Goal: Task Accomplishment & Management: Manage account settings

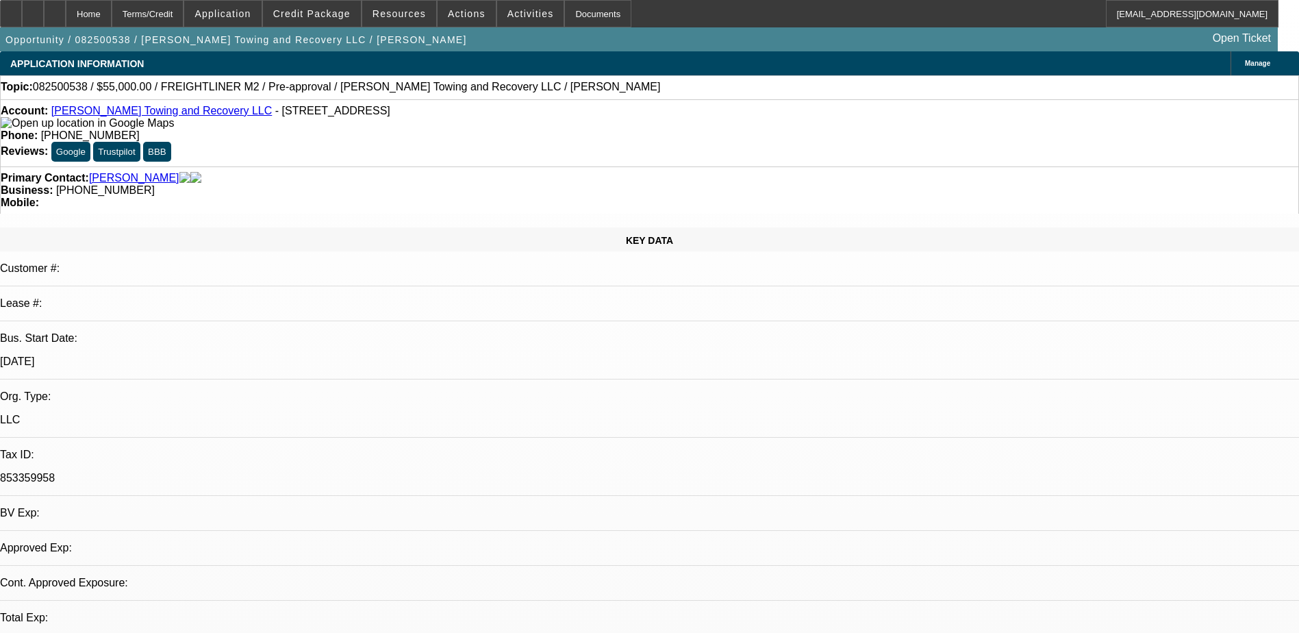
select select "0"
select select "2"
select select "0.1"
select select "0"
select select "2"
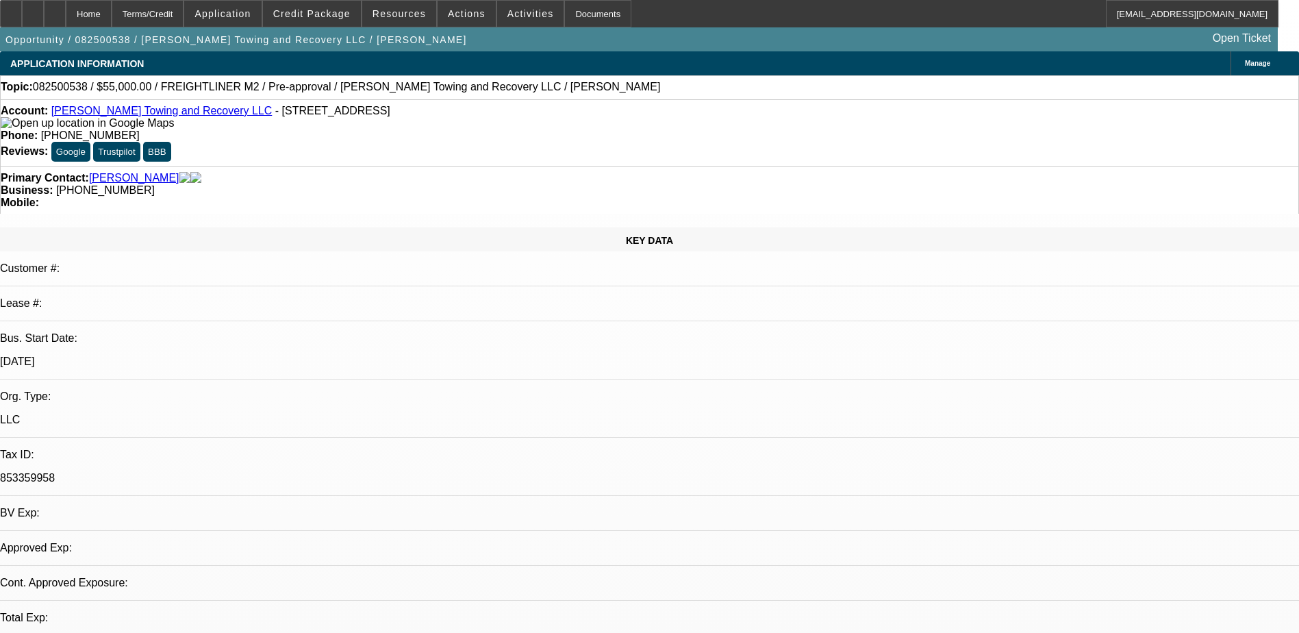
select select "0.1"
select select "0"
select select "2"
select select "0.1"
select select "1"
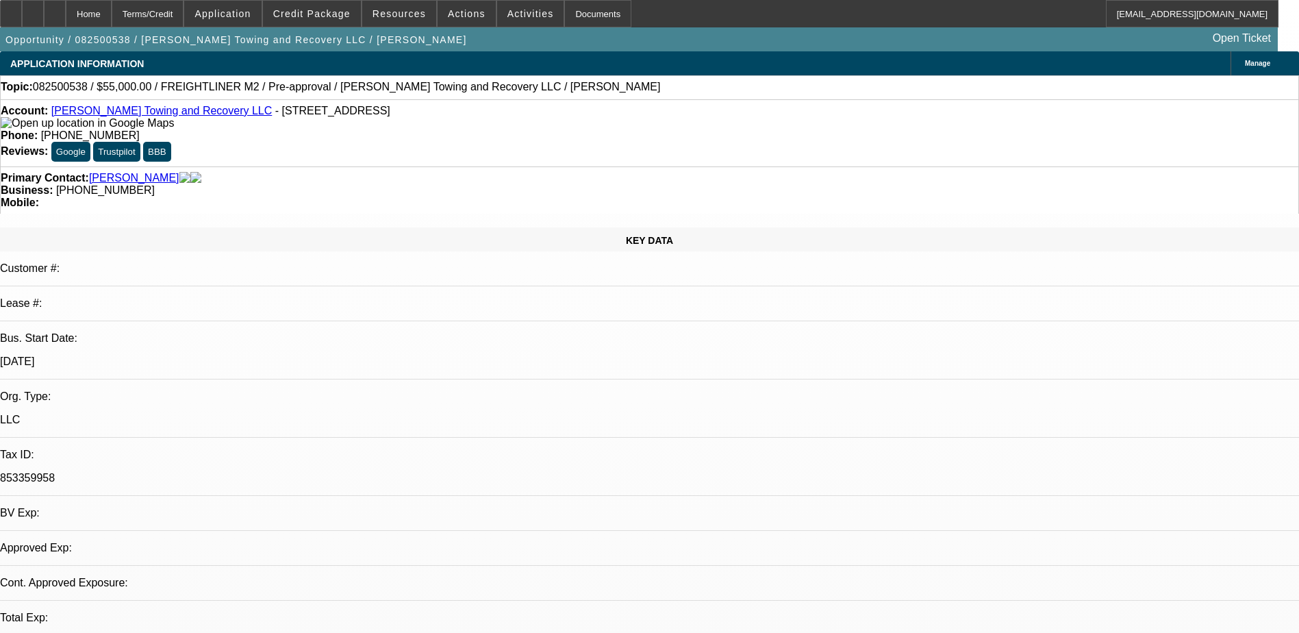
select select "2"
select select "4"
select select "1"
select select "2"
select select "4"
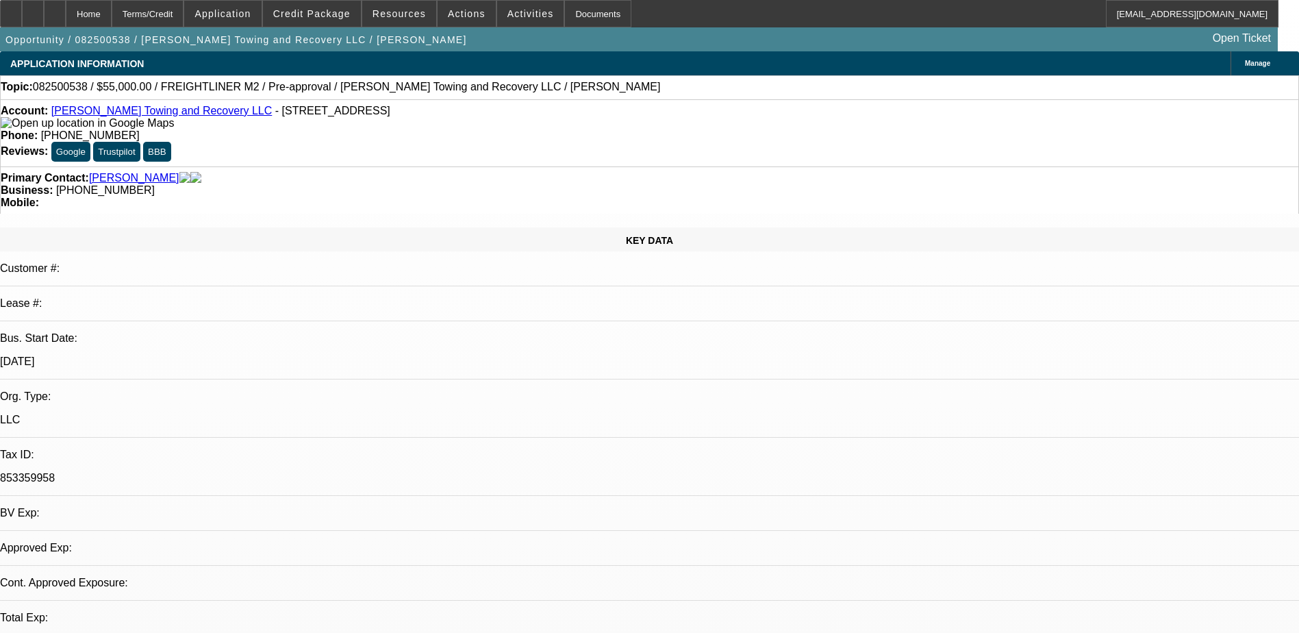
select select "1"
select select "2"
select select "4"
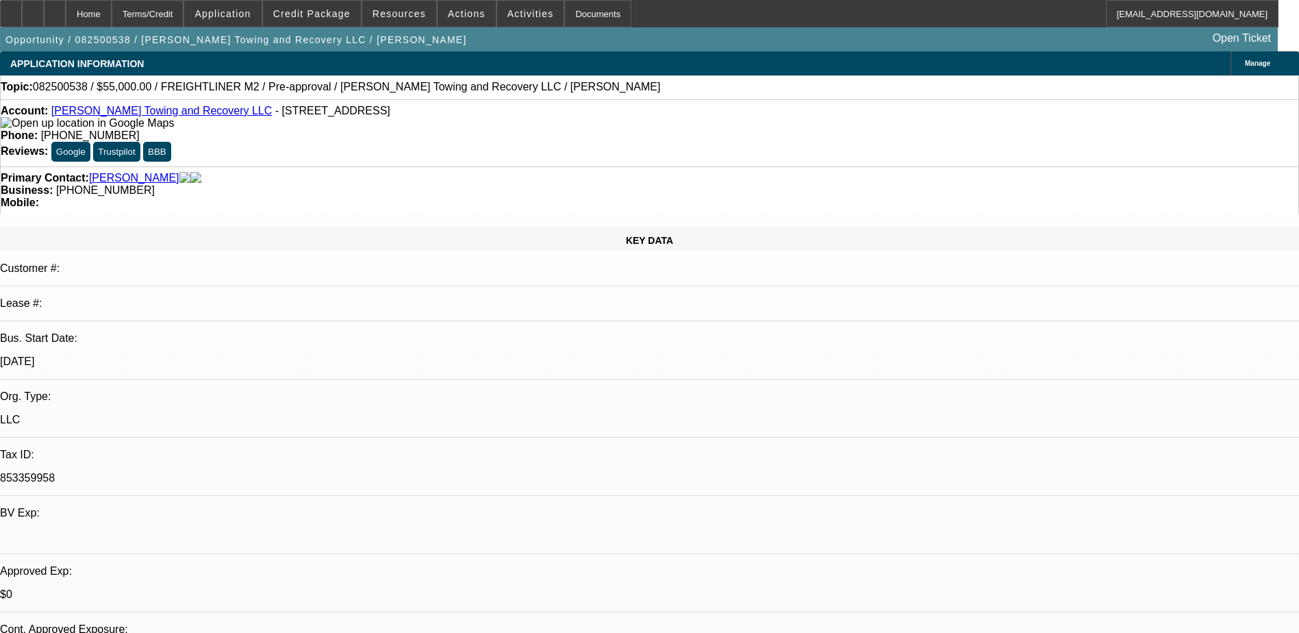
click at [319, 22] on span at bounding box center [312, 13] width 98 height 33
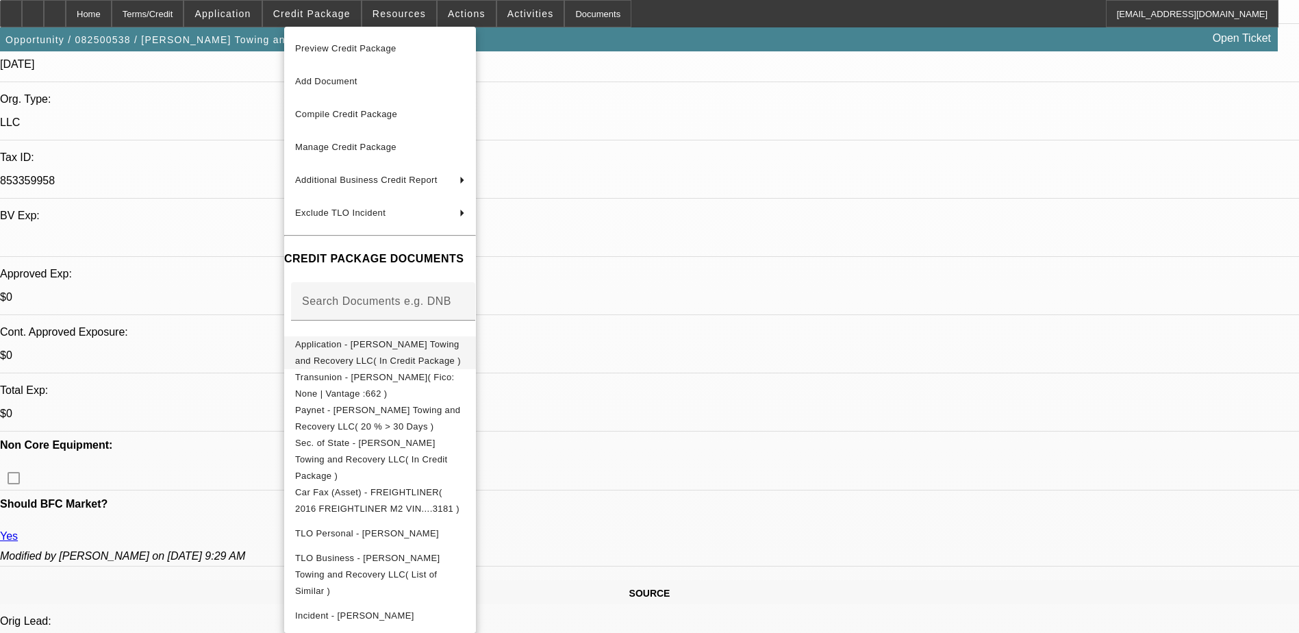
scroll to position [274, 0]
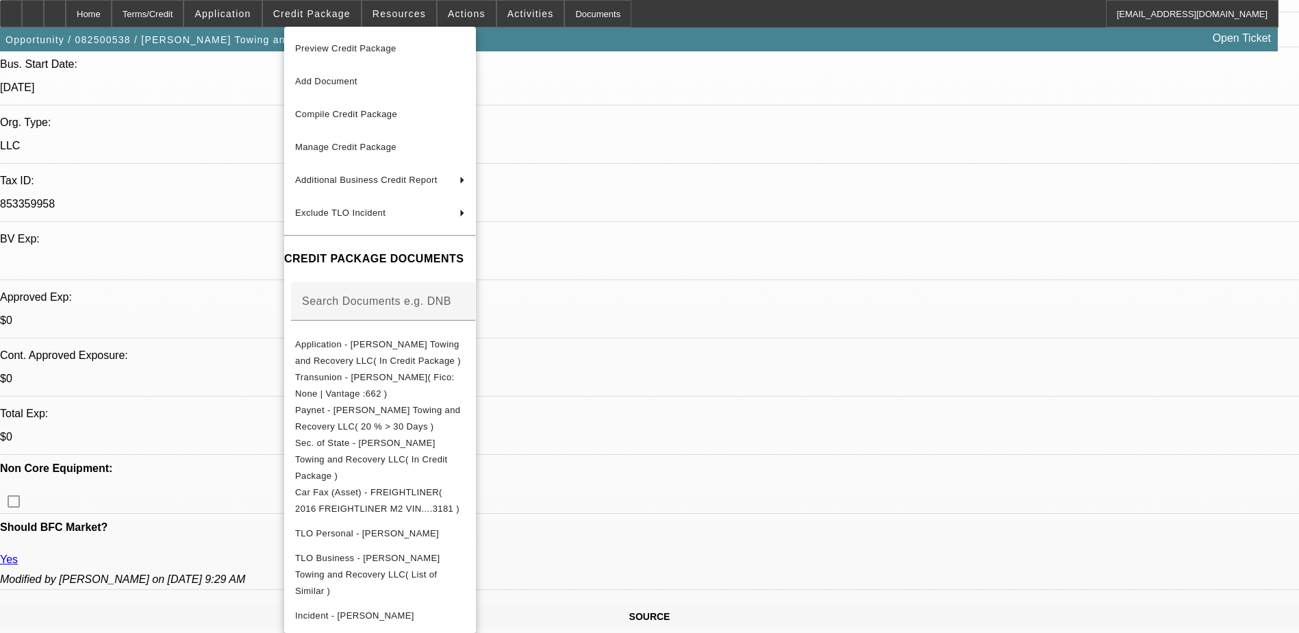
click at [207, 158] on div at bounding box center [649, 316] width 1299 height 633
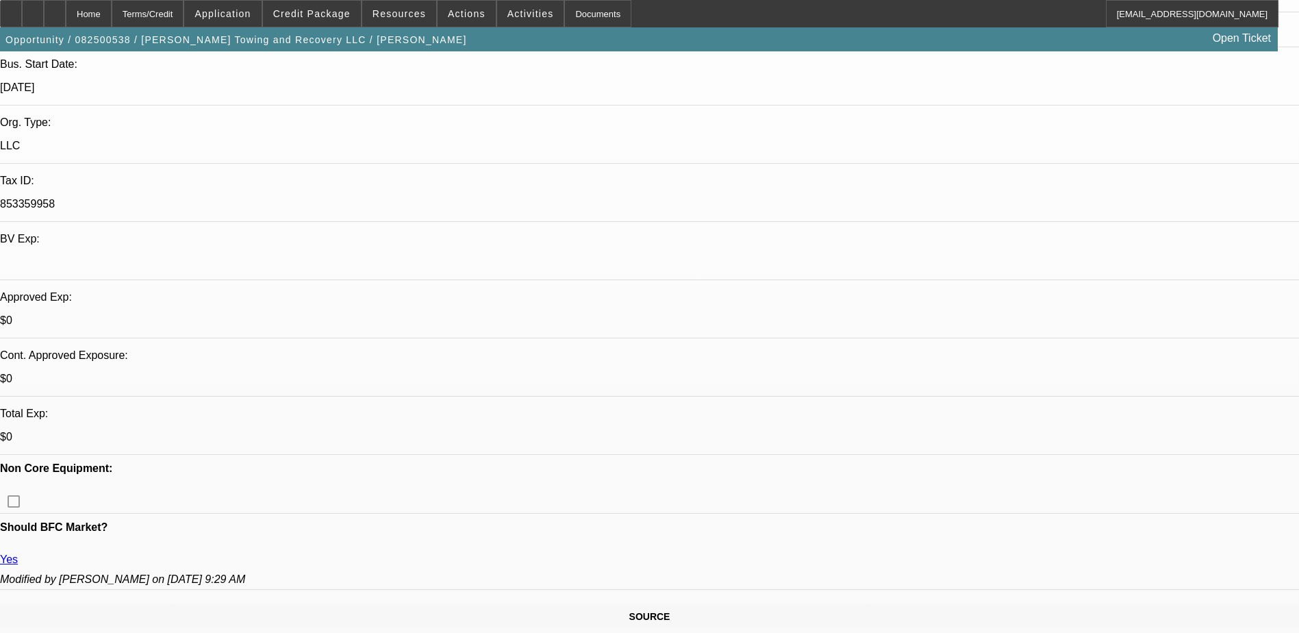
drag, startPoint x: 157, startPoint y: 1, endPoint x: 658, endPoint y: 48, distance: 502.9
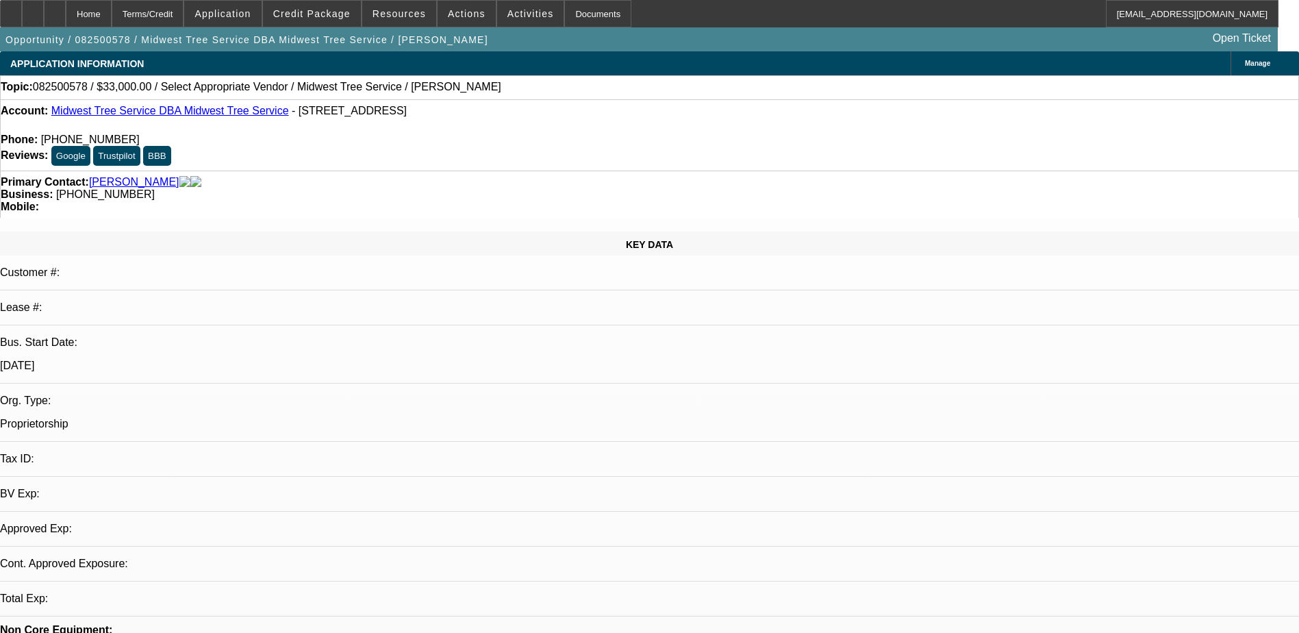
select select "0"
select select "2"
select select "0.1"
select select "4"
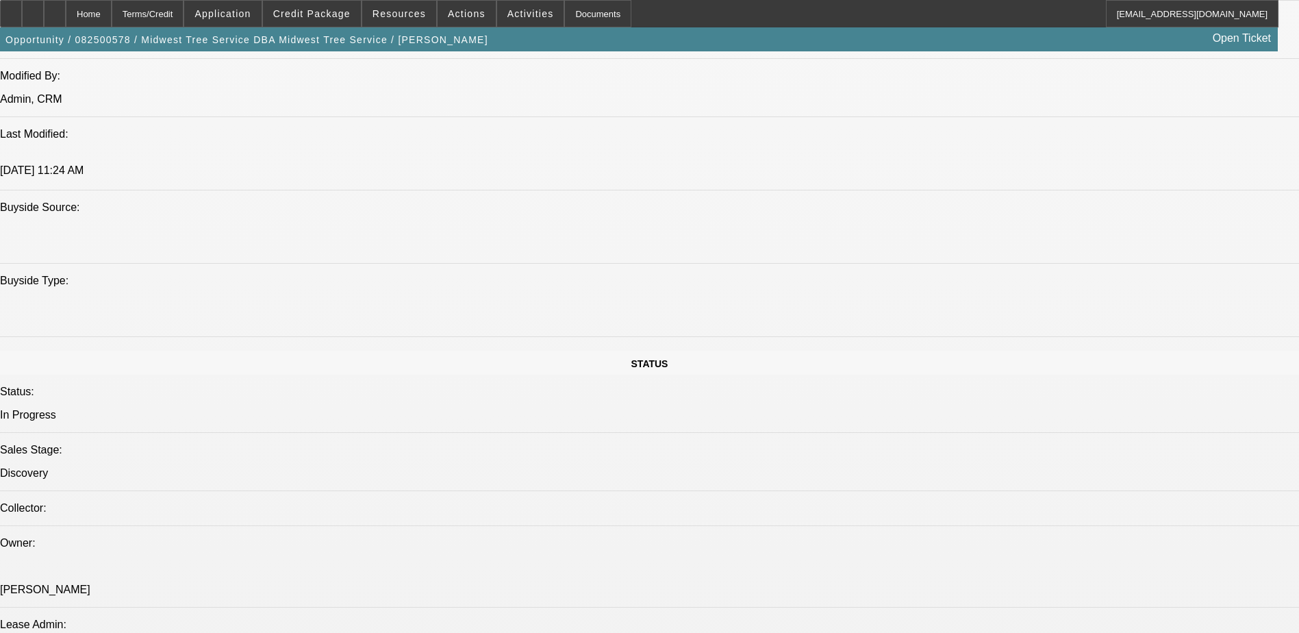
scroll to position [1165, 0]
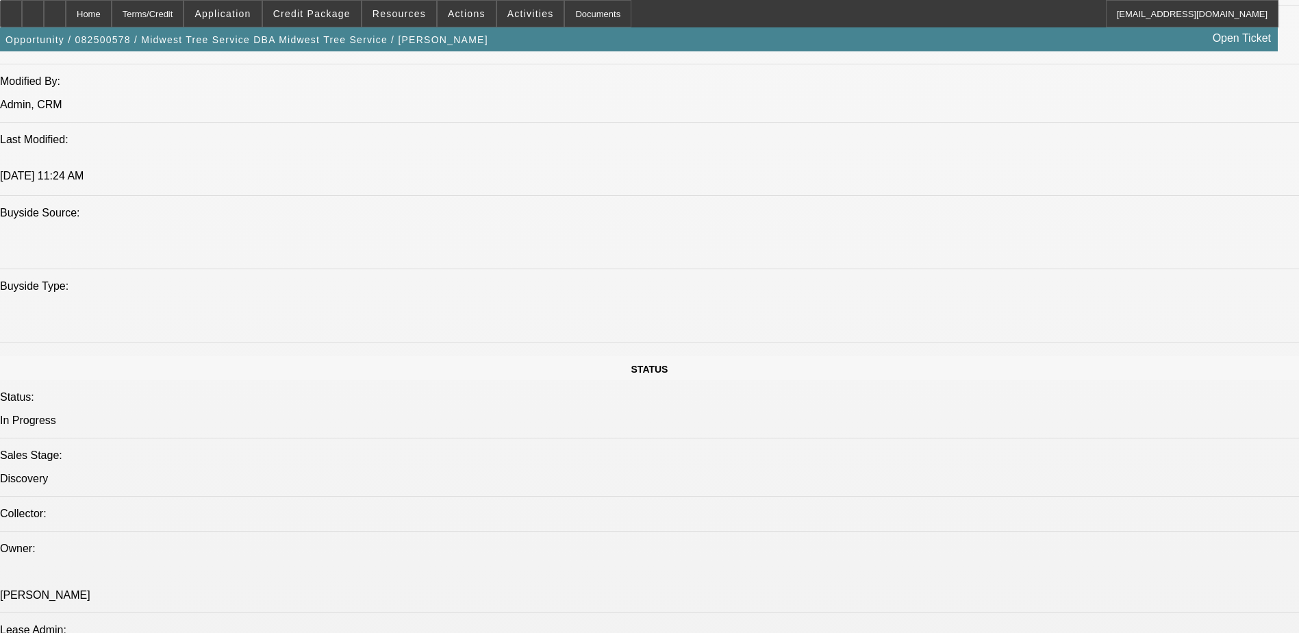
drag, startPoint x: 1034, startPoint y: 149, endPoint x: 1023, endPoint y: 151, distance: 10.5
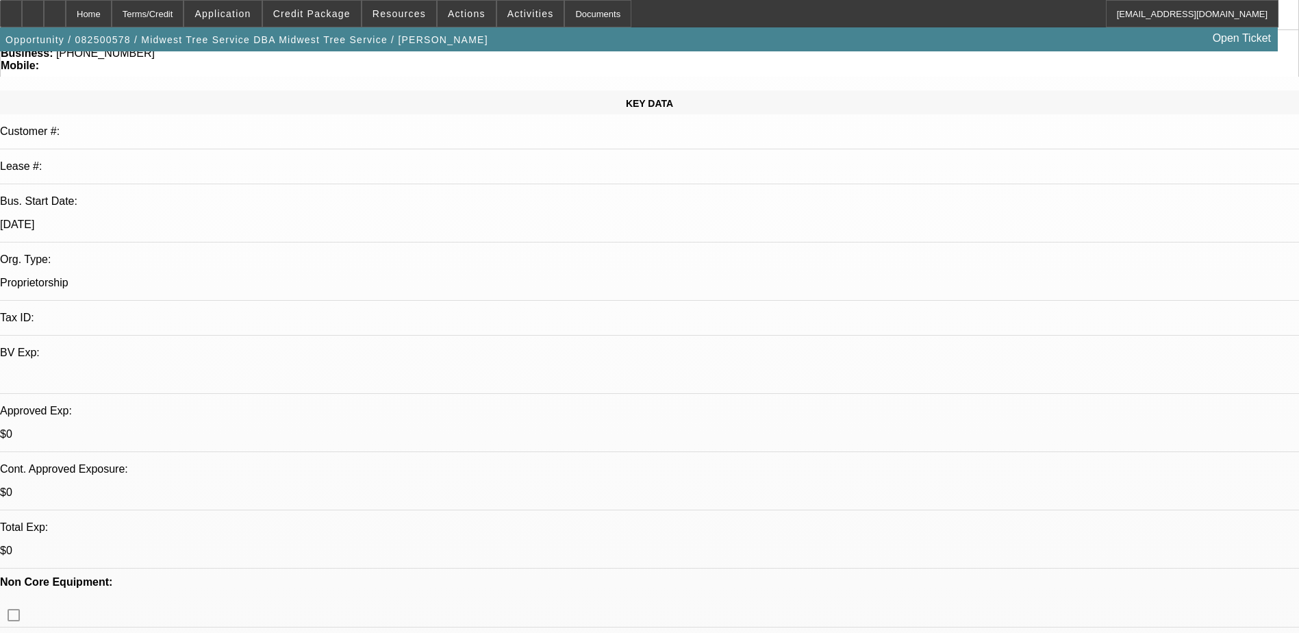
scroll to position [0, 0]
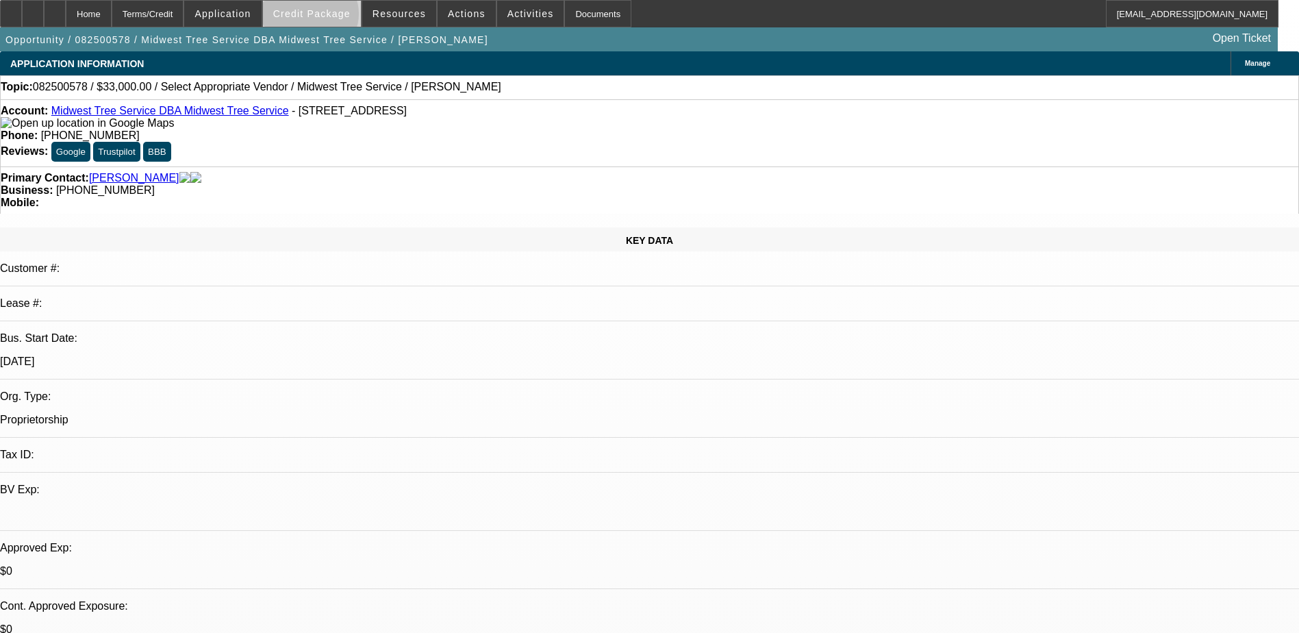
click at [332, 17] on span "Credit Package" at bounding box center [311, 13] width 77 height 11
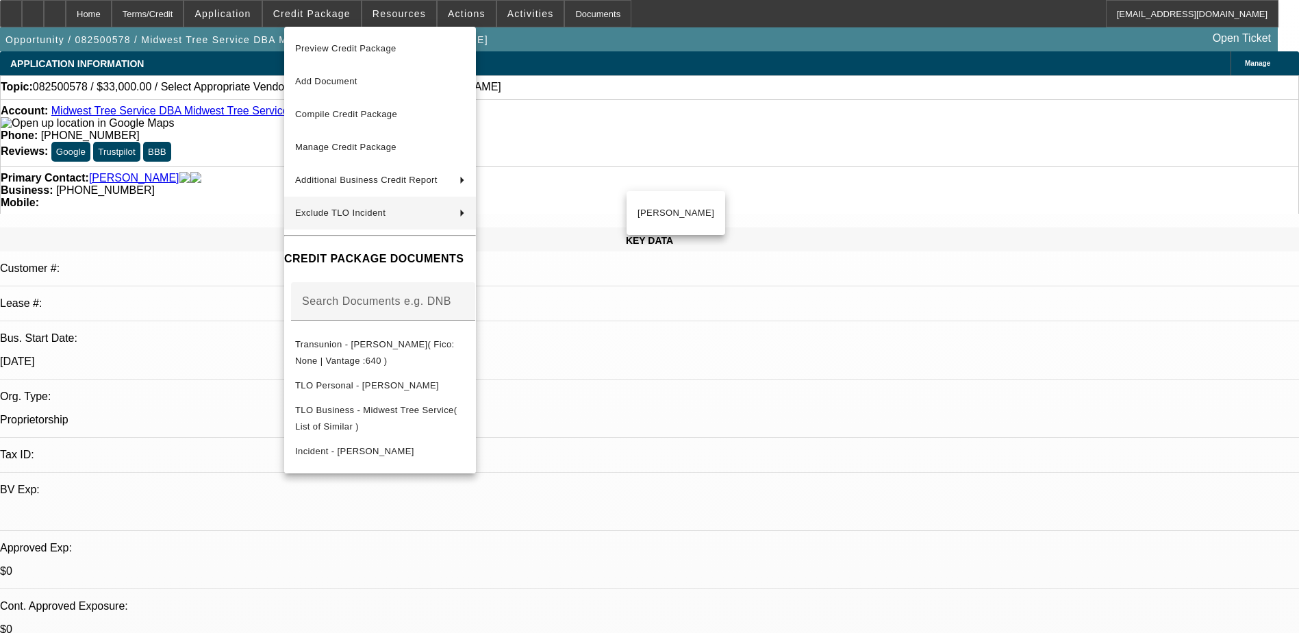
click at [228, 173] on div at bounding box center [649, 316] width 1299 height 633
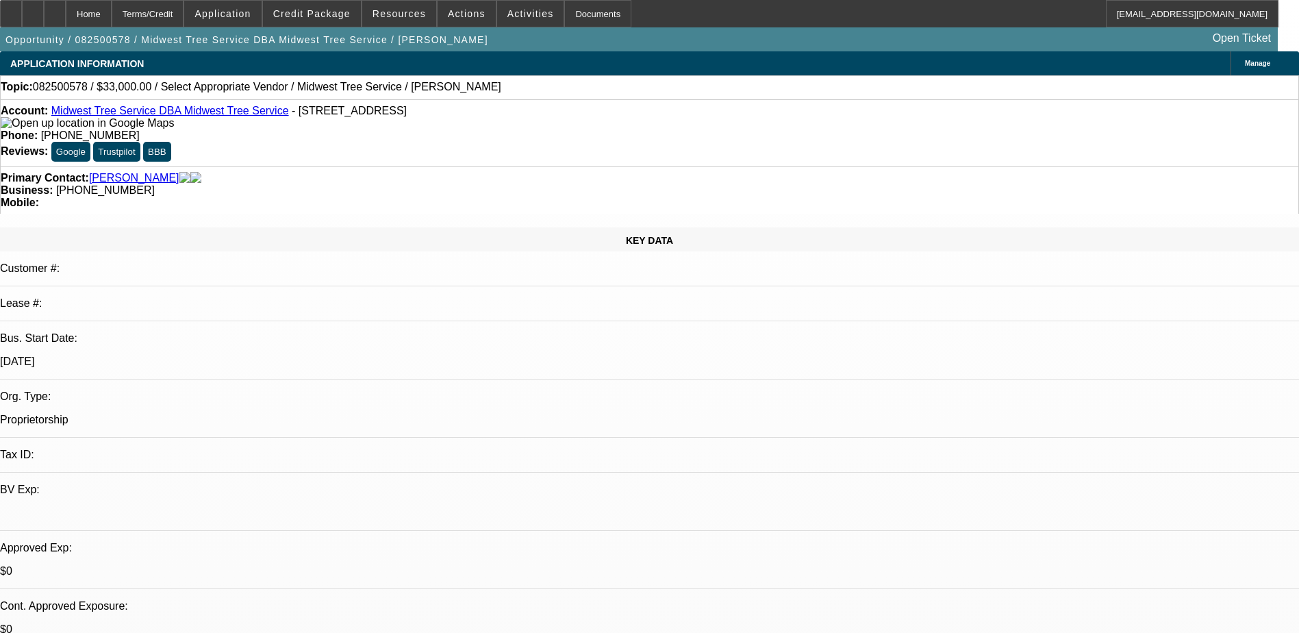
click at [145, 172] on link "Enarson, Shawn" at bounding box center [134, 178] width 90 height 12
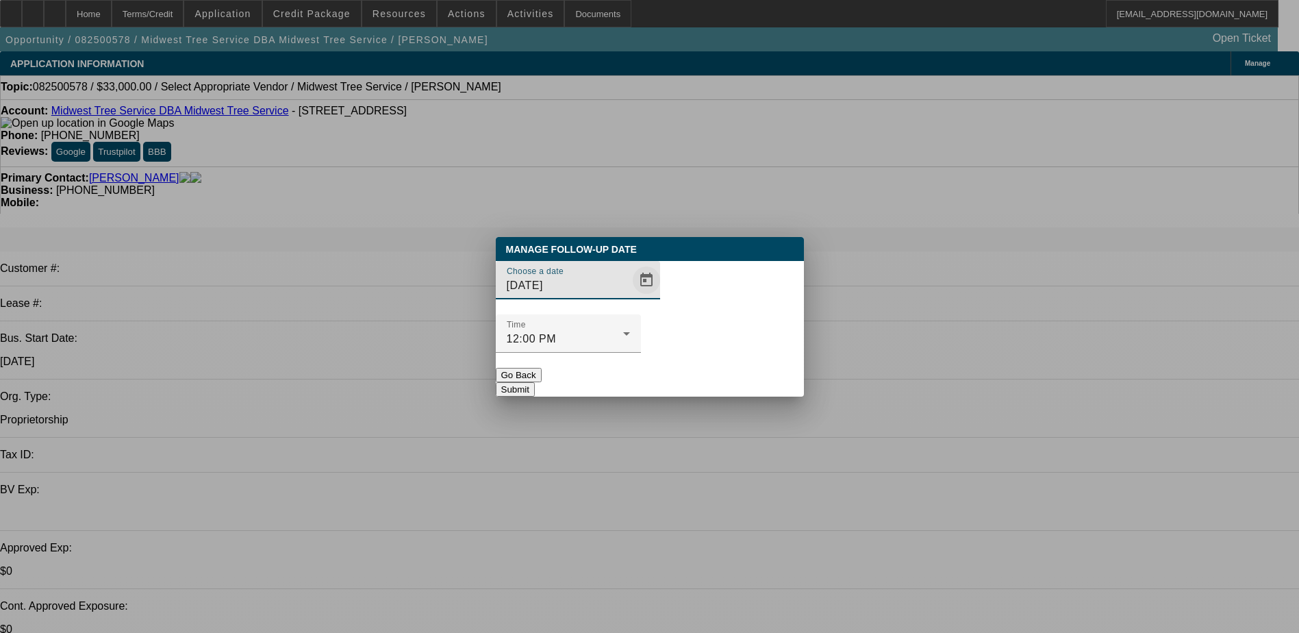
click at [630, 297] on span "Open calendar" at bounding box center [646, 280] width 33 height 33
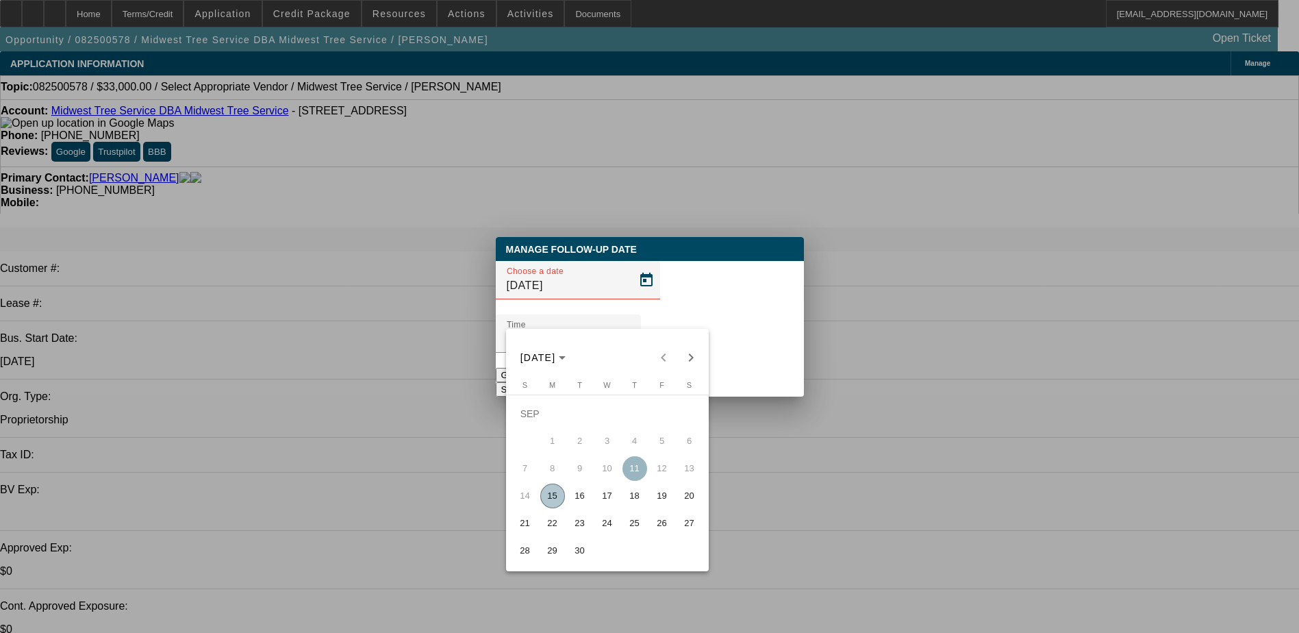
click at [604, 506] on span "17" at bounding box center [607, 496] width 25 height 25
type input "9/17/2025"
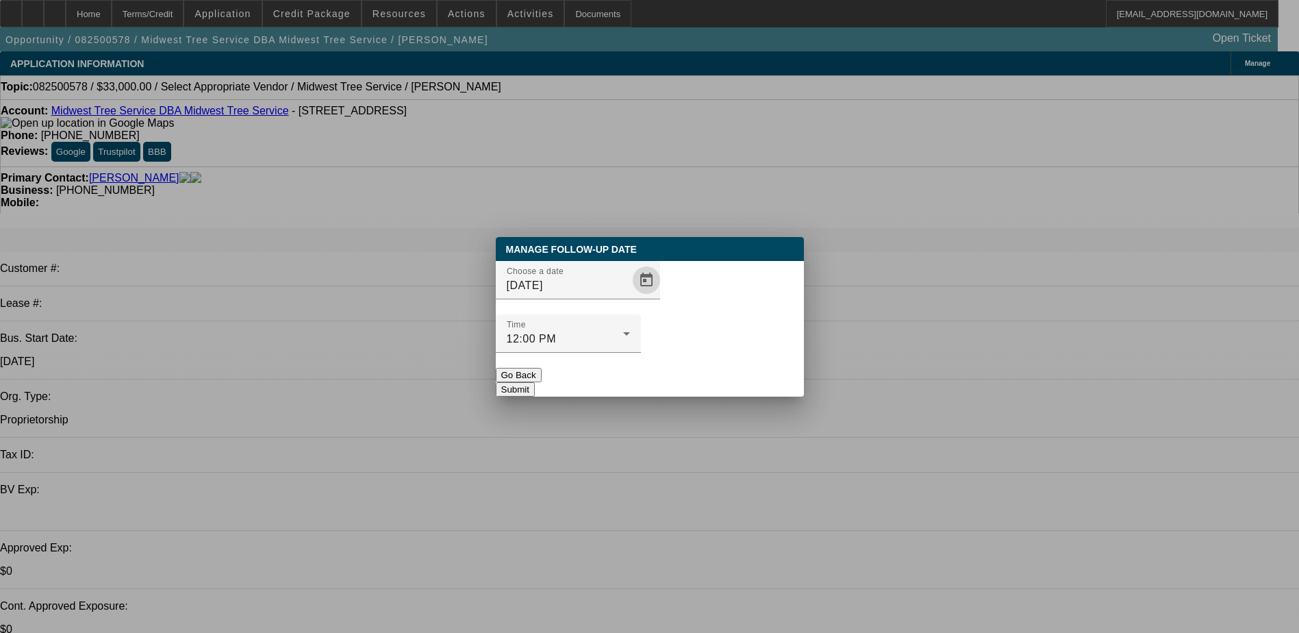
drag, startPoint x: 704, startPoint y: 352, endPoint x: 714, endPoint y: 353, distance: 10.3
click at [535, 382] on button "Submit" at bounding box center [515, 389] width 39 height 14
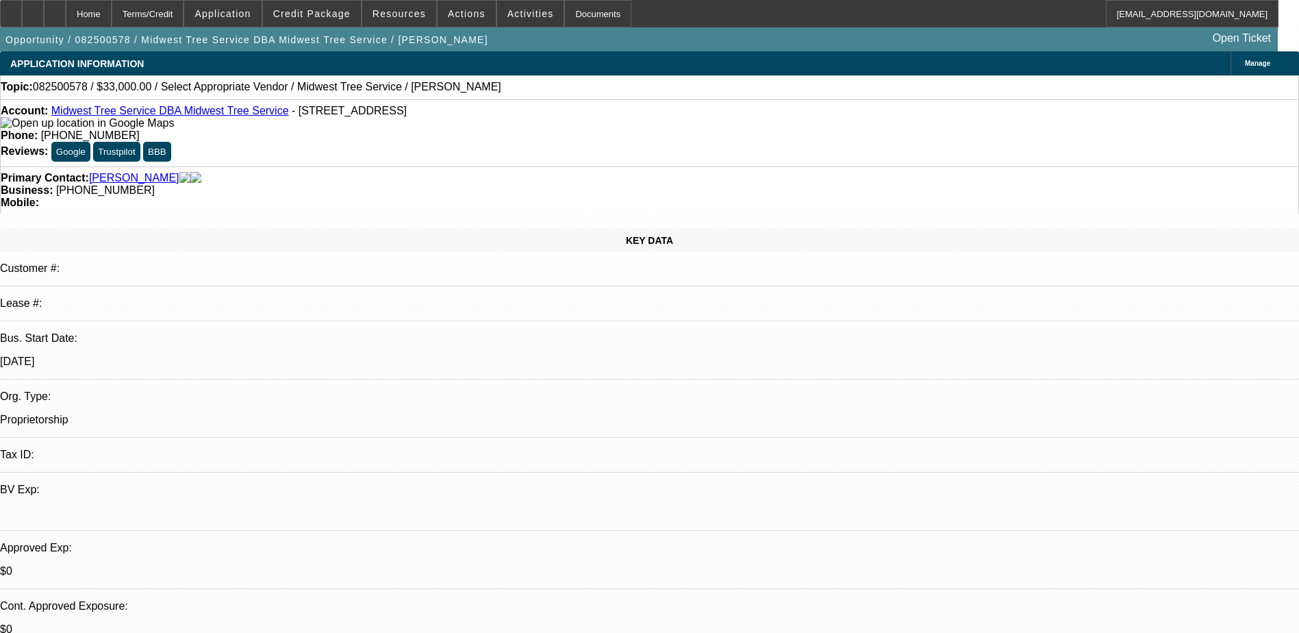
radio input "true"
type textarea "Called - Emailed for Follow Up"
radio input "true"
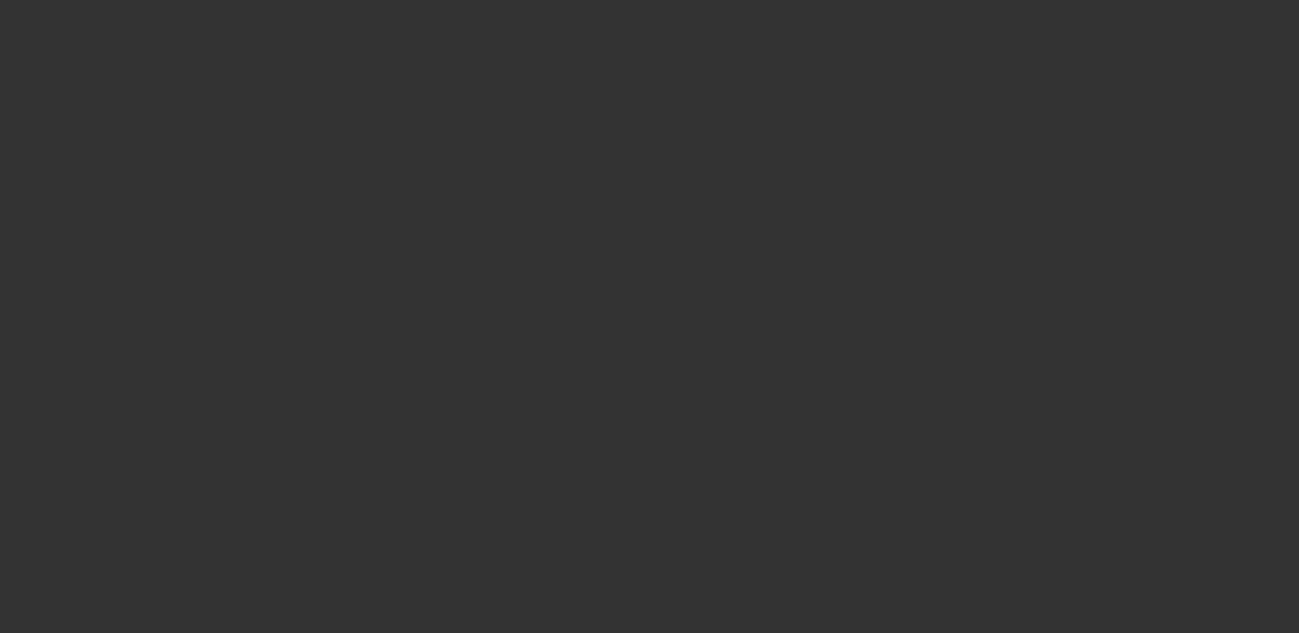
click at [511, 400] on div at bounding box center [649, 316] width 1299 height 633
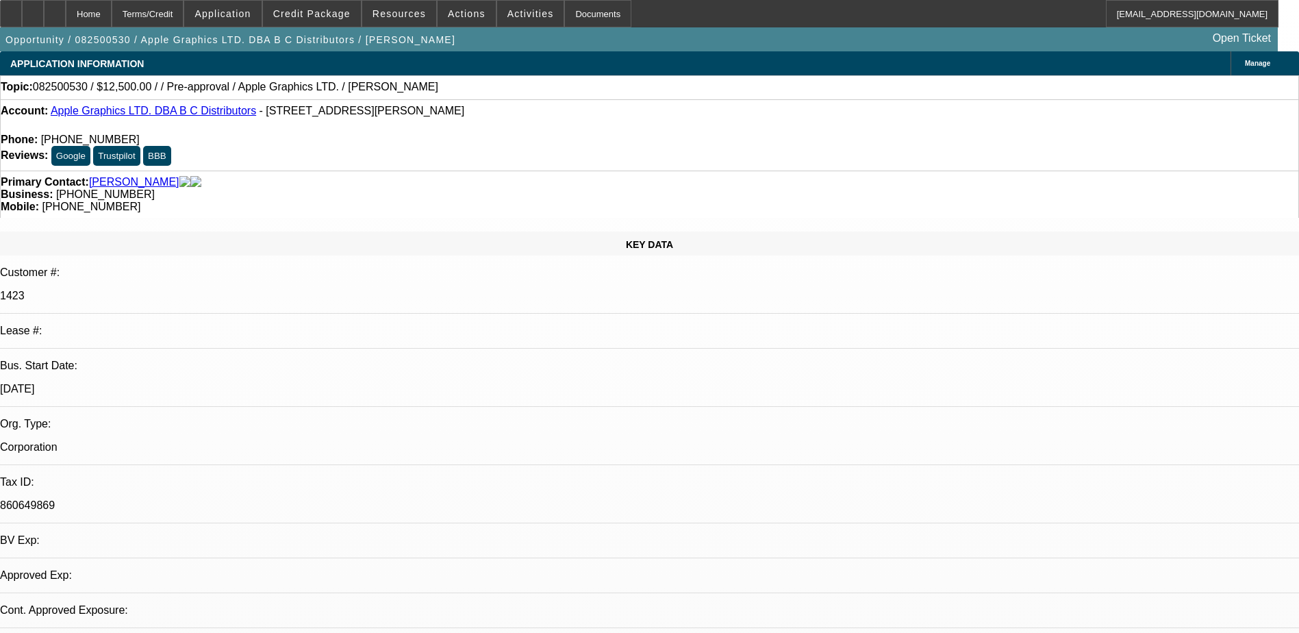
select select "0"
select select "2"
select select "0.1"
select select "1"
select select "2"
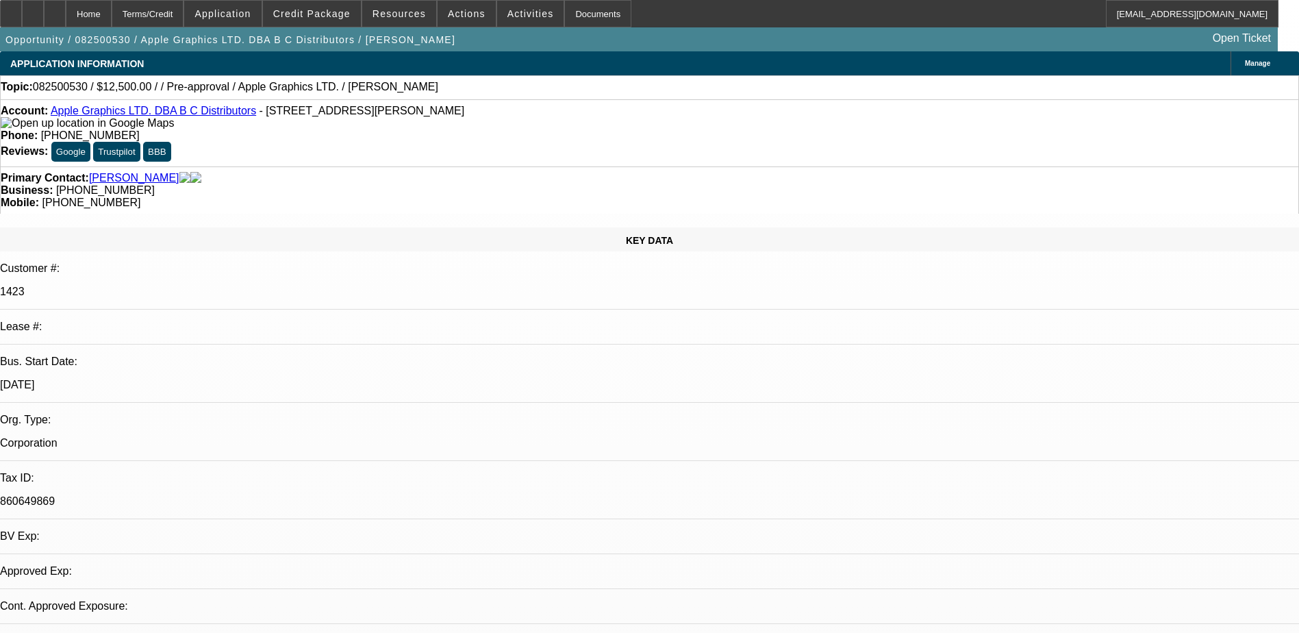
select select "4"
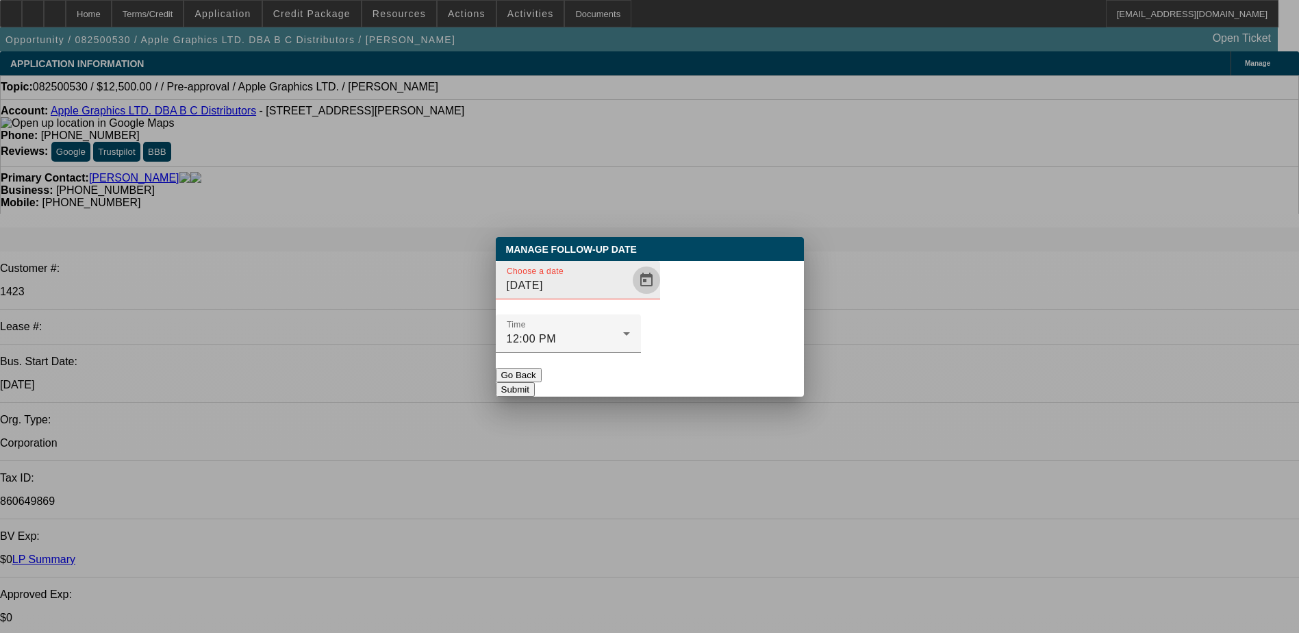
click at [630, 297] on span "Open calendar" at bounding box center [646, 280] width 33 height 33
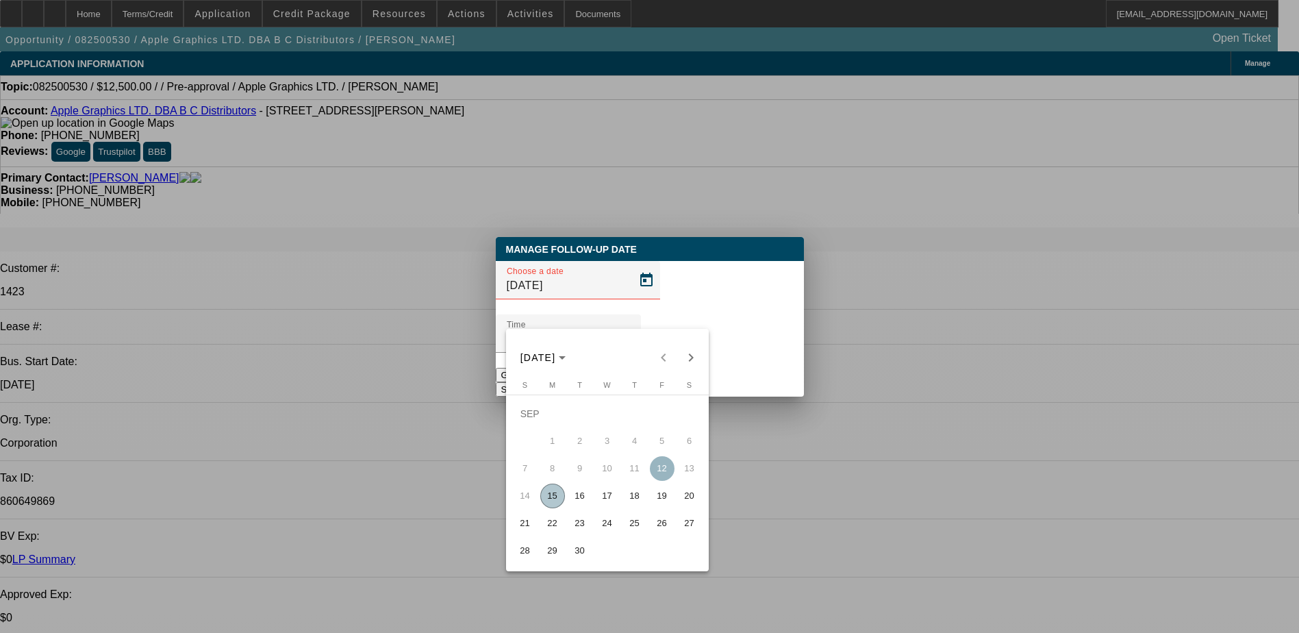
click at [555, 499] on span "15" at bounding box center [552, 496] width 25 height 25
type input "9/15/2025"
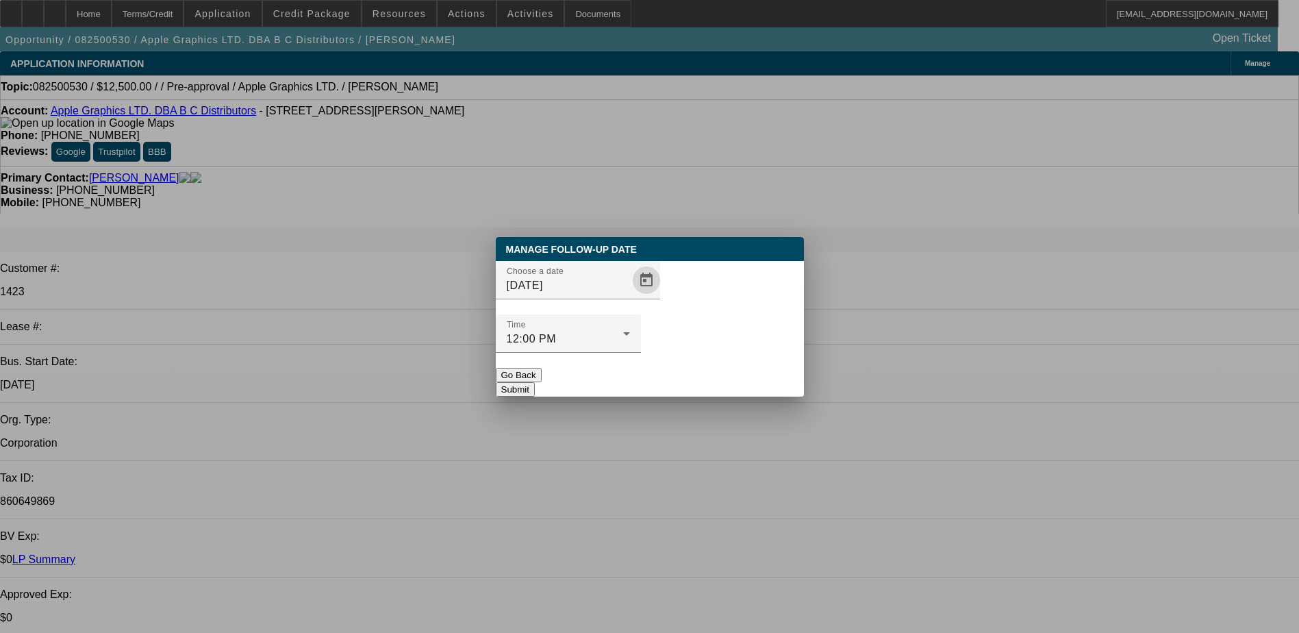
drag, startPoint x: 684, startPoint y: 359, endPoint x: 677, endPoint y: 354, distance: 7.8
click at [535, 382] on button "Submit" at bounding box center [515, 389] width 39 height 14
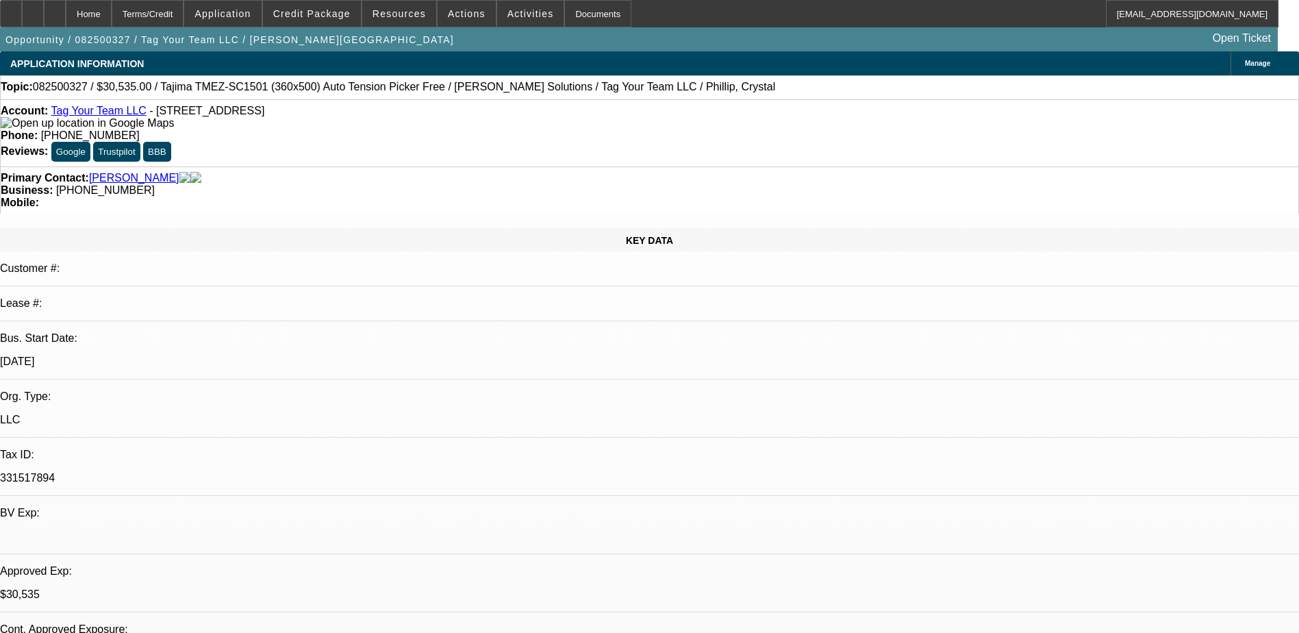
select select "0"
select select "2"
select select "0.1"
select select "0"
select select "2"
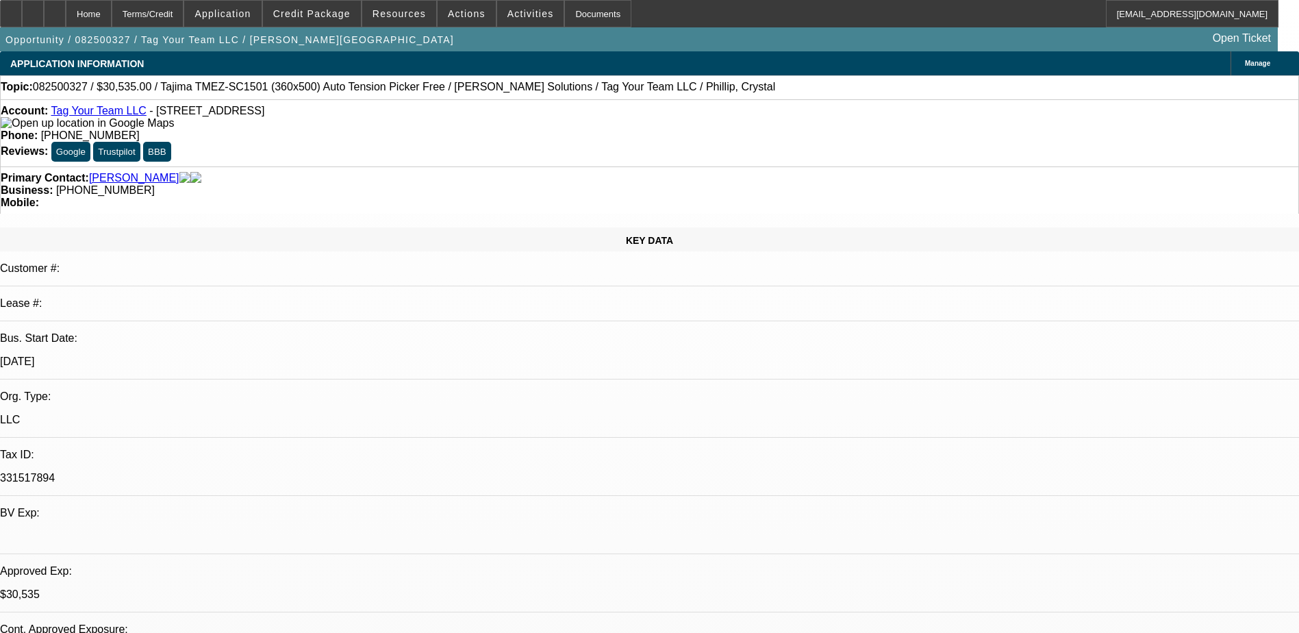
select select "0"
select select "2"
select select "0.1"
select select "0"
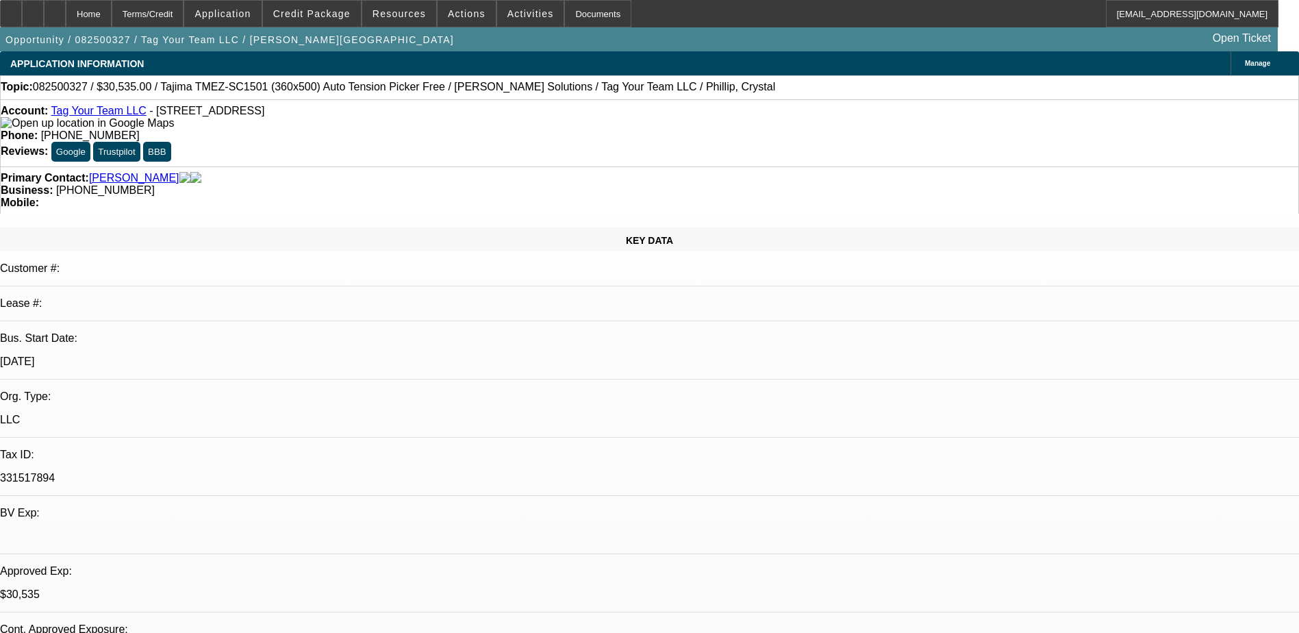
select select "2"
select select "0"
select select "1"
select select "2"
select select "4"
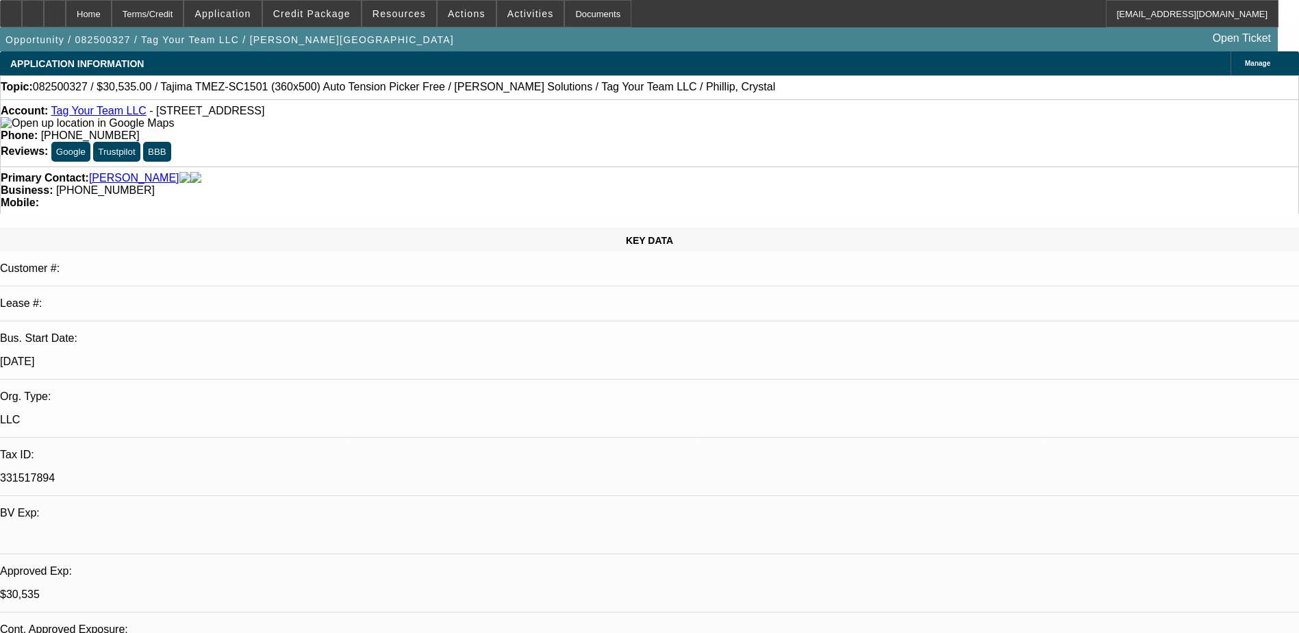
select select "1"
select select "2"
select select "6"
select select "1"
select select "2"
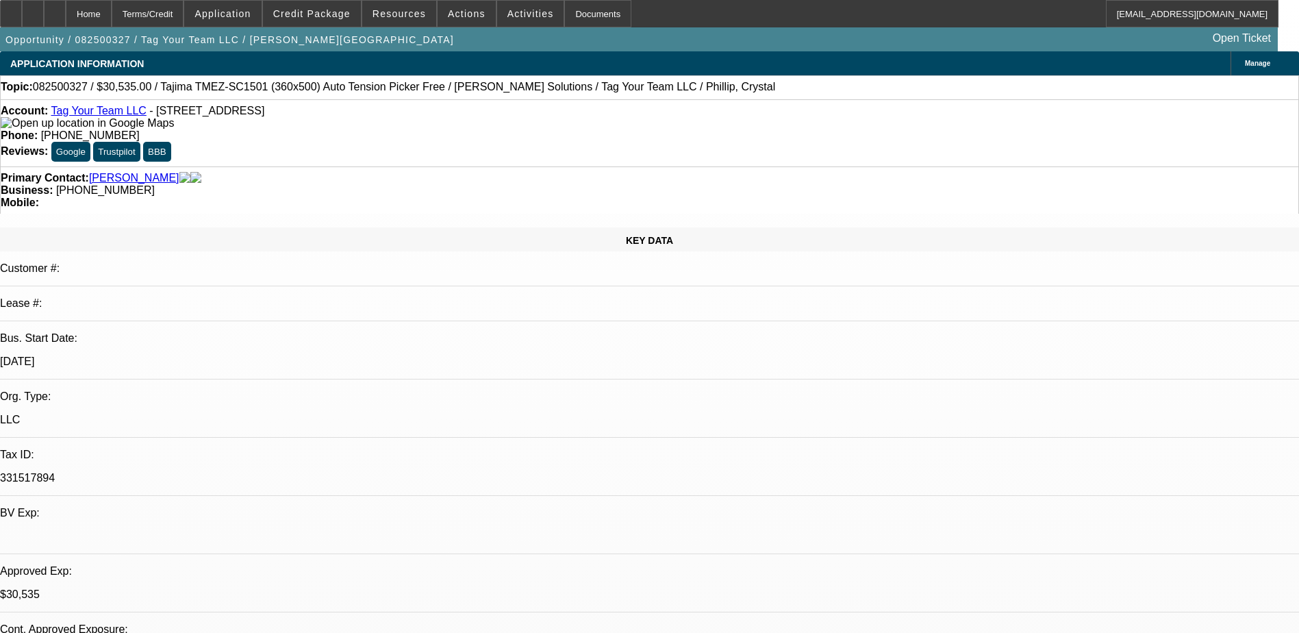
select select "4"
select select "1"
select select "2"
select select "6"
click at [108, 116] on link "Tag Your Team LLC" at bounding box center [98, 111] width 95 height 12
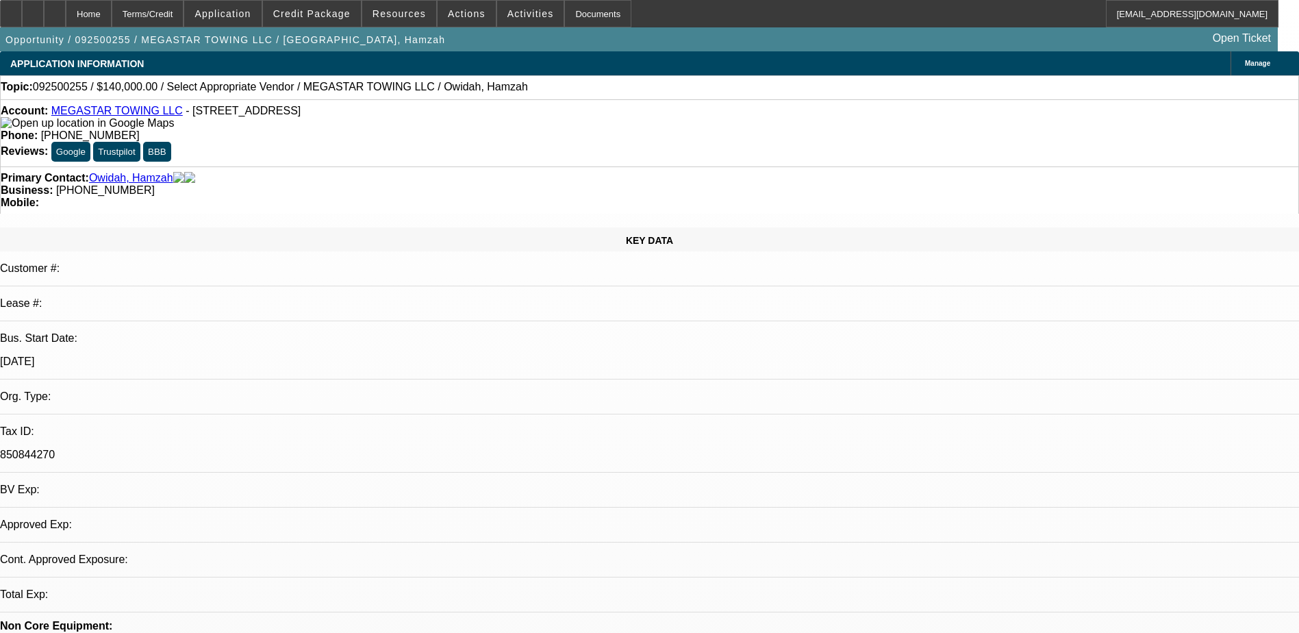
select select "0"
select select "2"
select select "0.1"
select select "4"
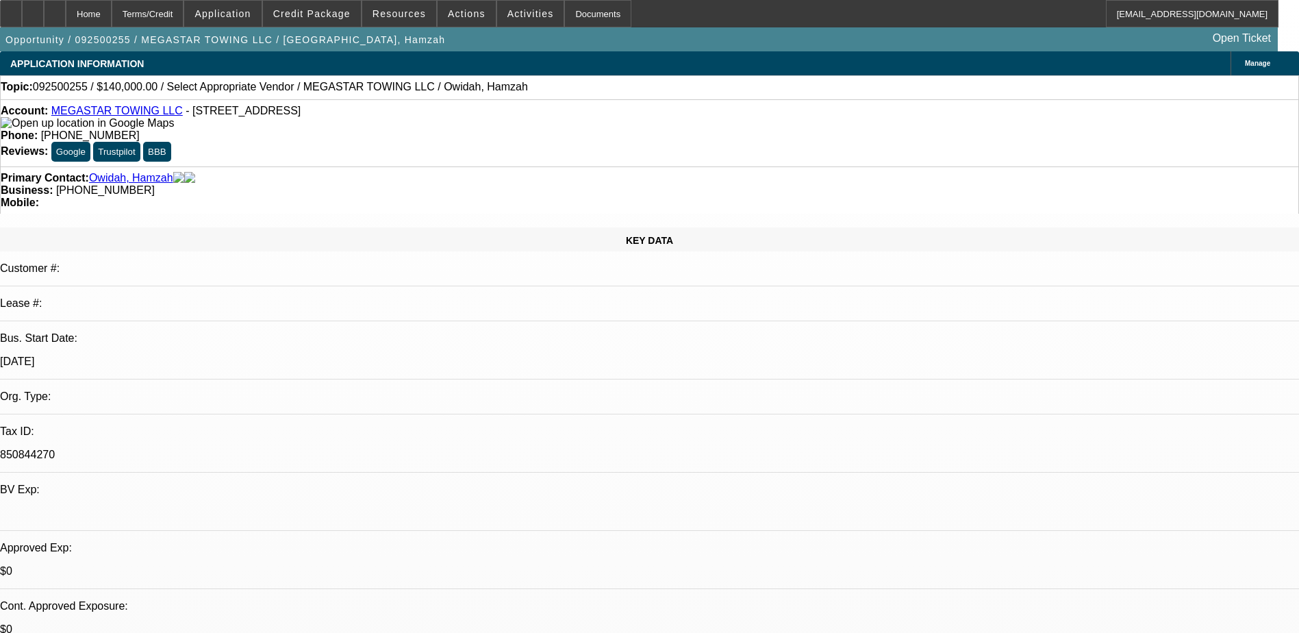
select select "0"
select select "2"
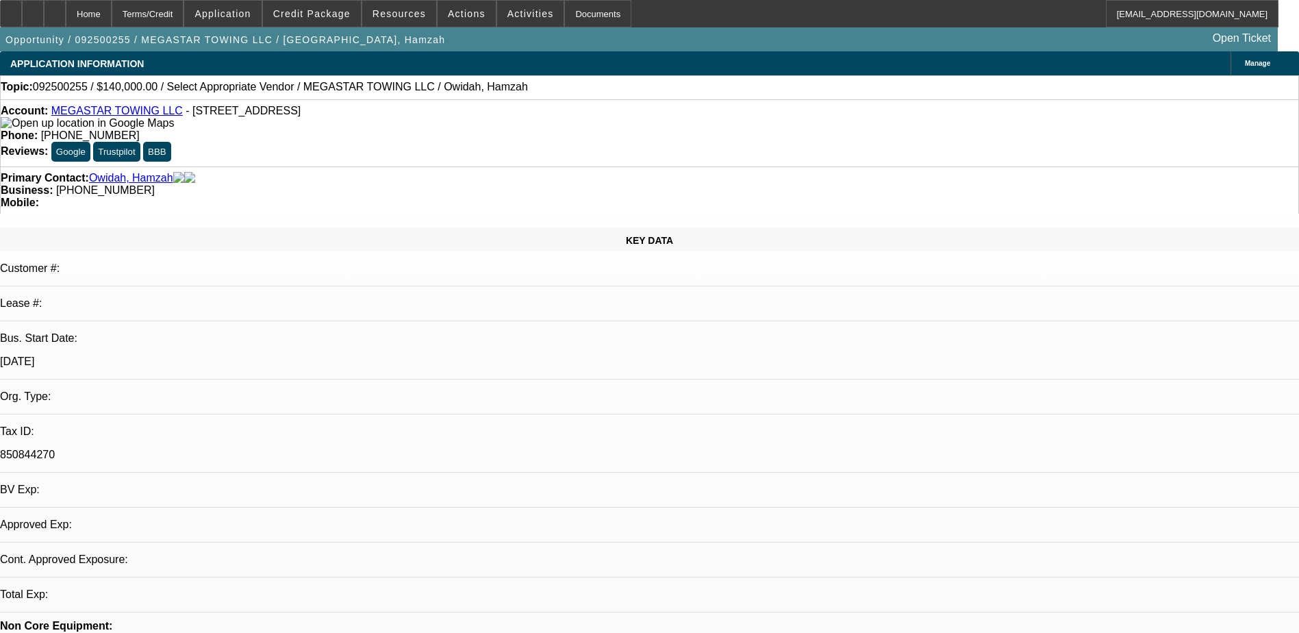
select select "2"
select select "0.1"
select select "4"
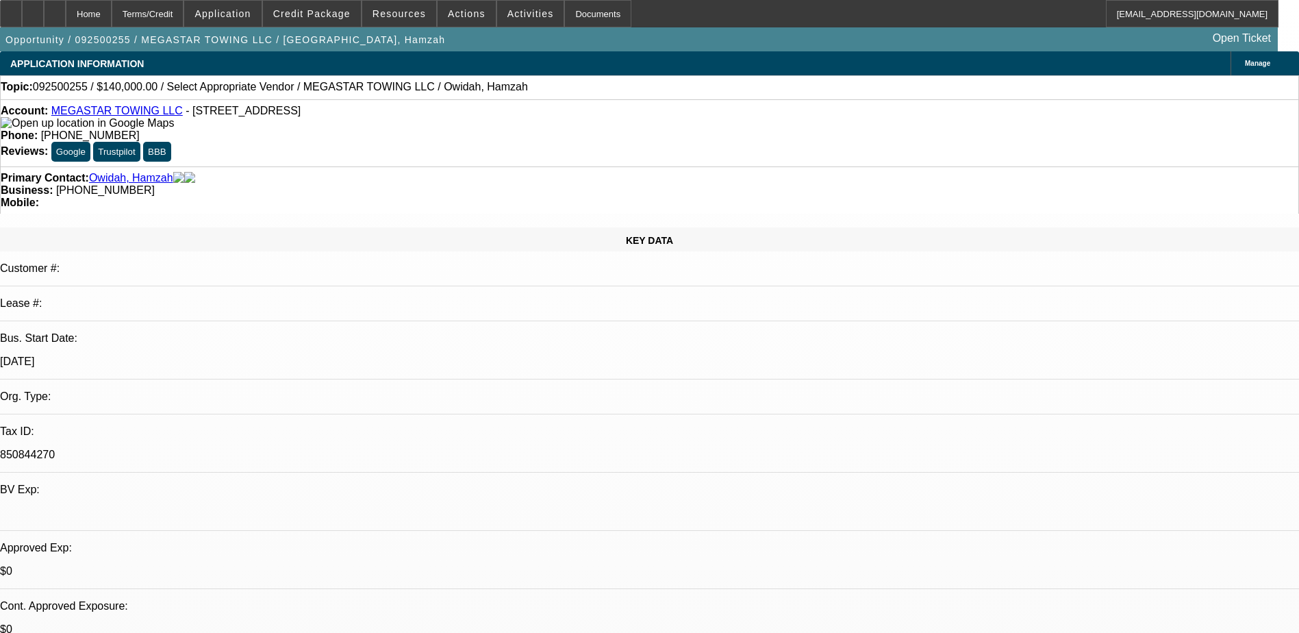
select select "0"
select select "2"
select select "0.1"
select select "4"
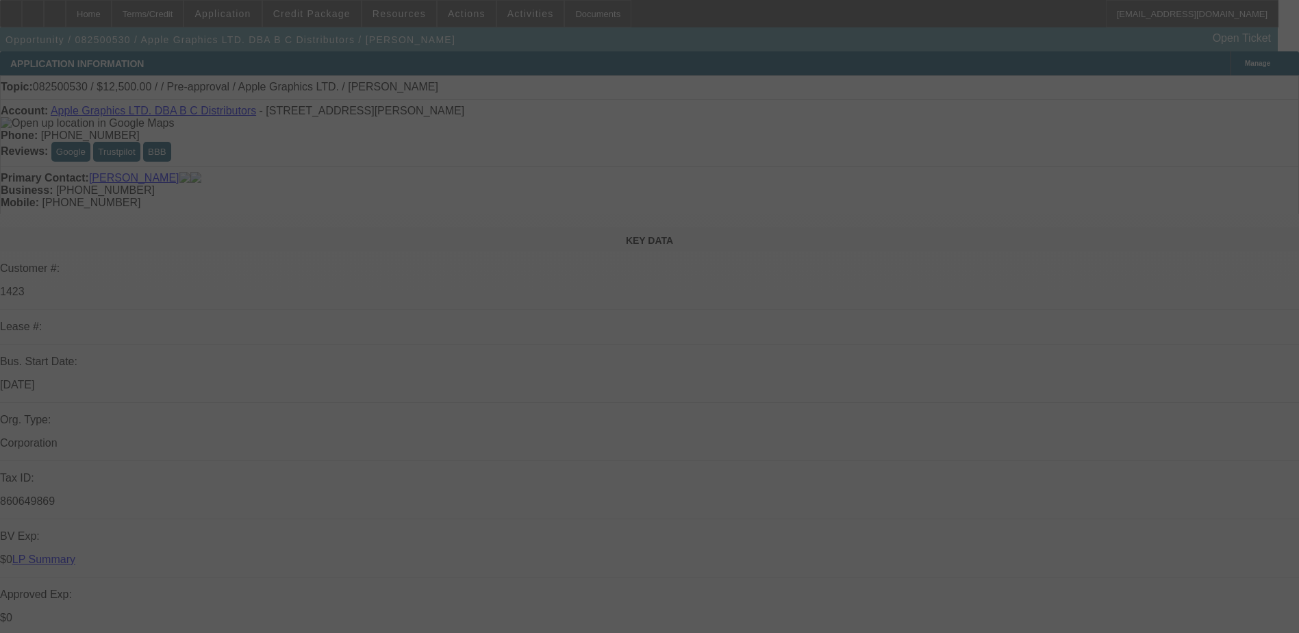
select select "0"
select select "2"
select select "0.1"
select select "4"
